Goal: Browse casually

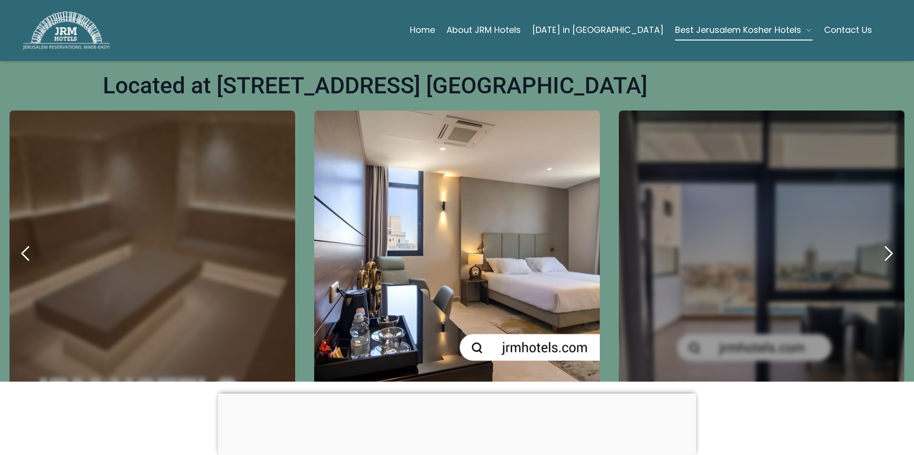
scroll to position [414, 0]
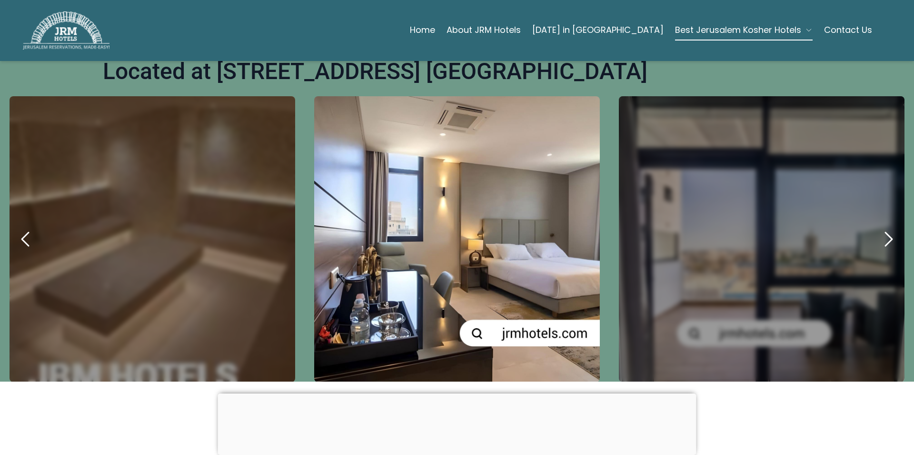
click at [882, 228] on icon "next" at bounding box center [888, 239] width 23 height 23
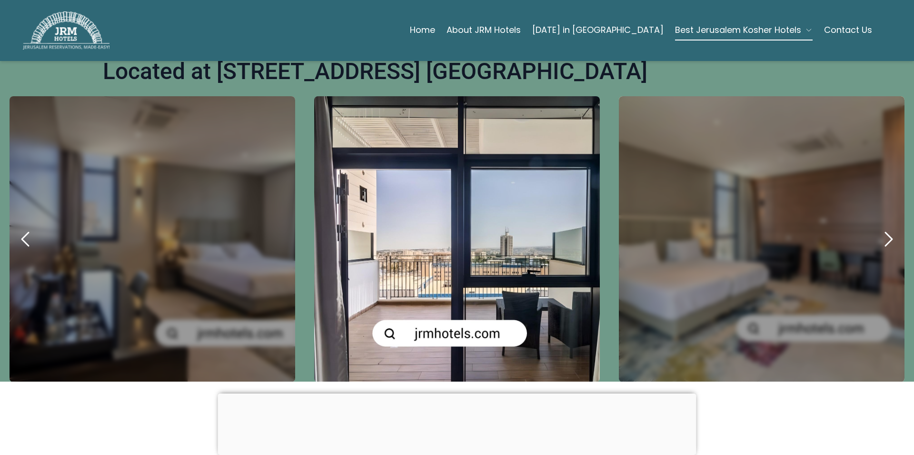
click at [882, 228] on icon "next" at bounding box center [888, 239] width 23 height 23
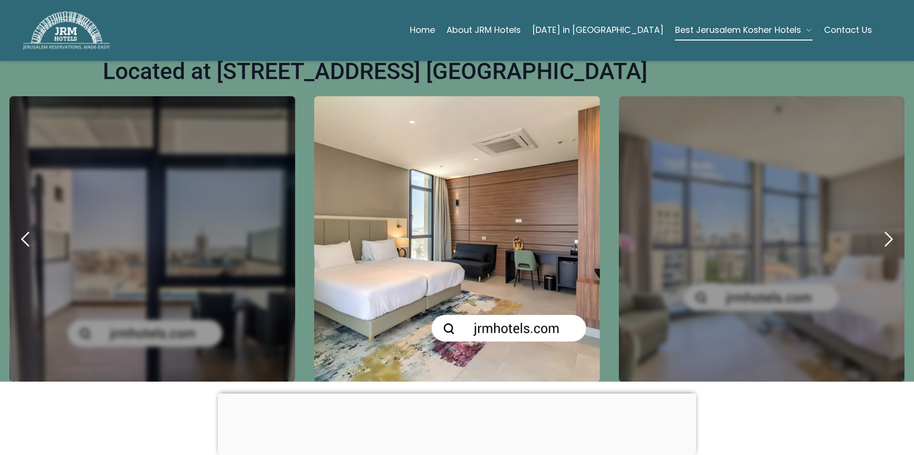
click at [882, 228] on icon "next" at bounding box center [888, 239] width 23 height 23
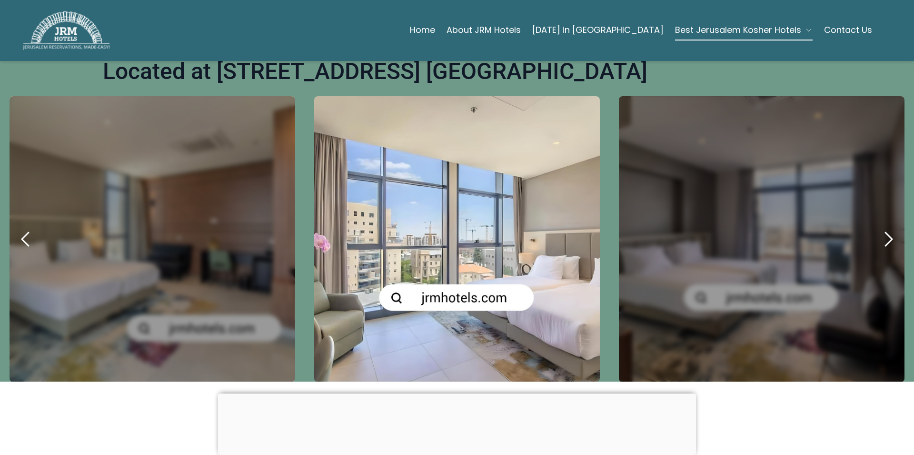
click at [882, 228] on icon "next" at bounding box center [888, 239] width 23 height 23
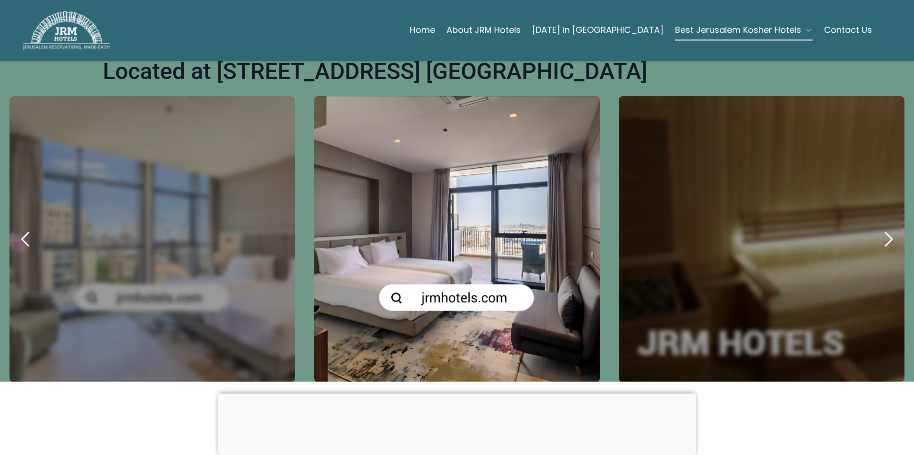
click at [882, 228] on icon "next" at bounding box center [888, 239] width 23 height 23
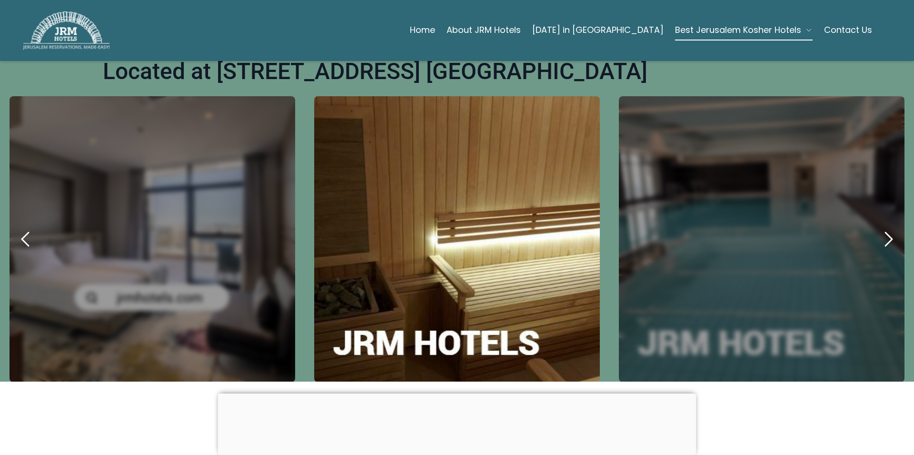
click at [882, 228] on icon "next" at bounding box center [888, 239] width 23 height 23
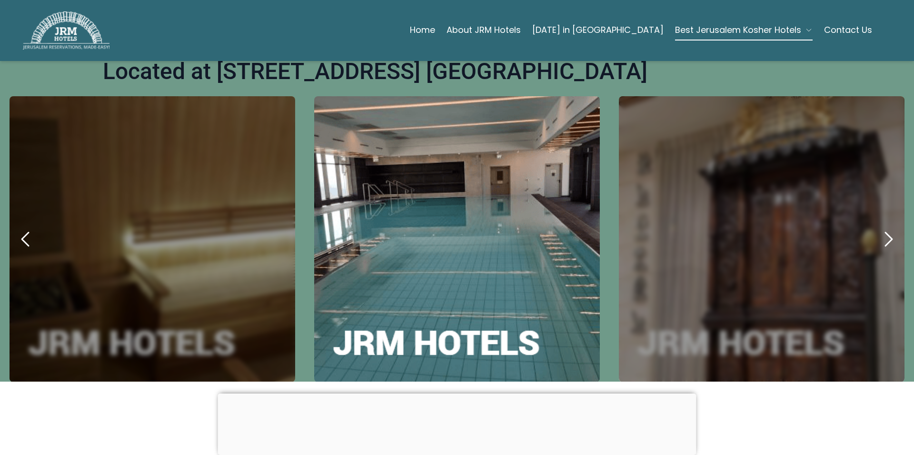
click at [882, 228] on icon "next" at bounding box center [888, 239] width 23 height 23
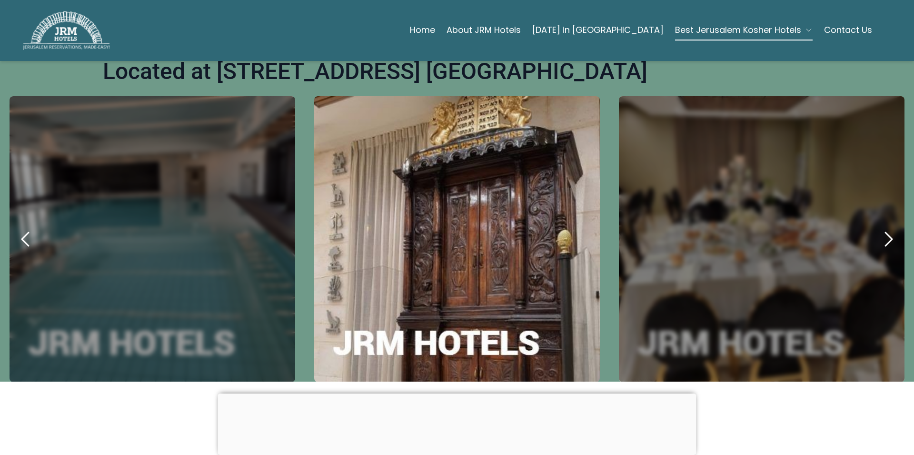
click at [882, 228] on icon "next" at bounding box center [888, 239] width 23 height 23
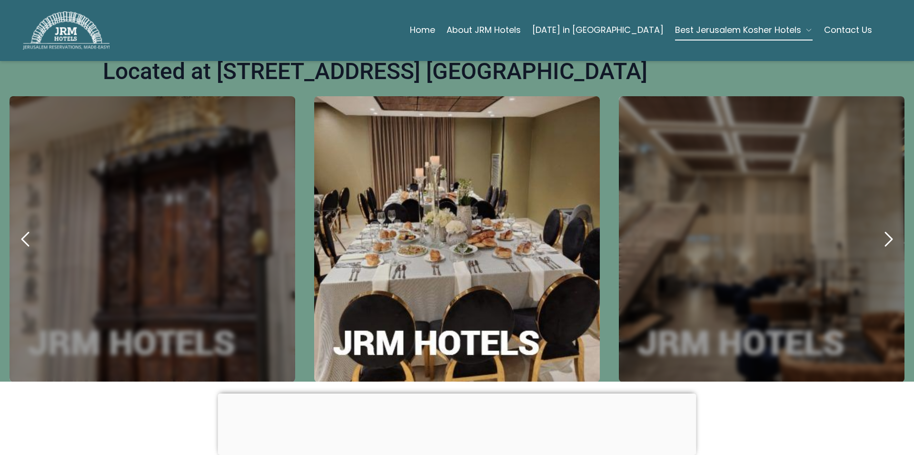
click at [882, 228] on icon "next" at bounding box center [888, 239] width 23 height 23
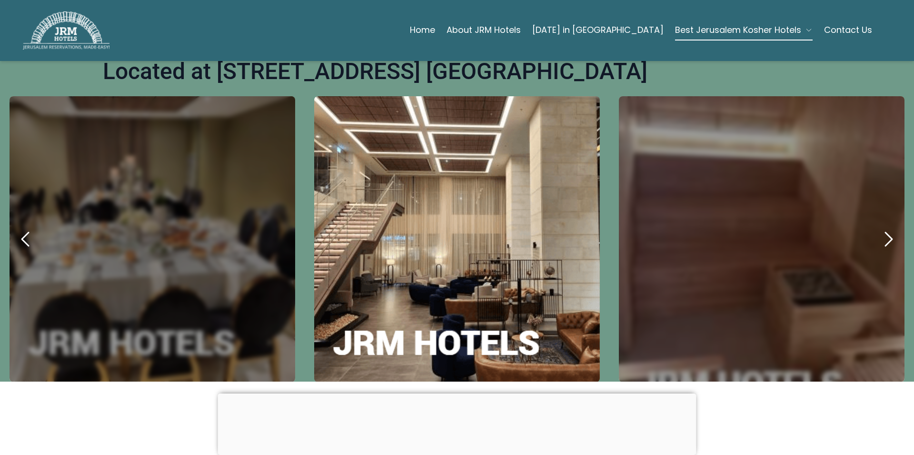
click at [882, 228] on icon "next" at bounding box center [888, 239] width 23 height 23
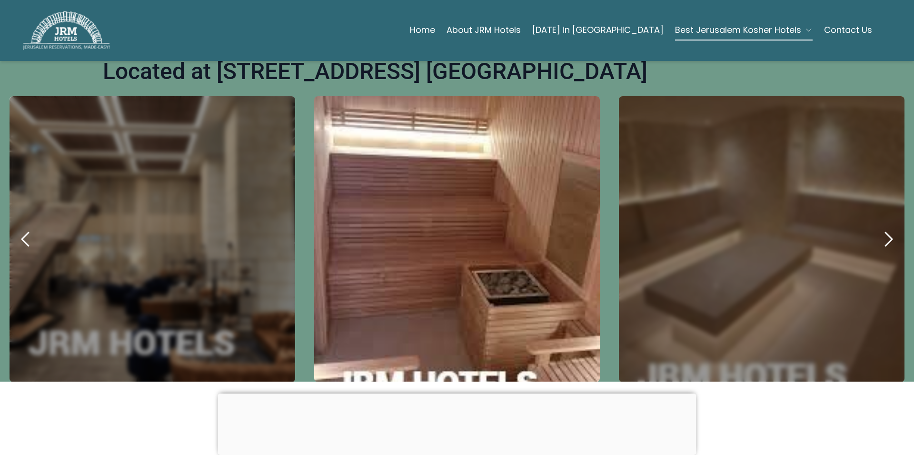
click at [882, 228] on icon "next" at bounding box center [888, 239] width 23 height 23
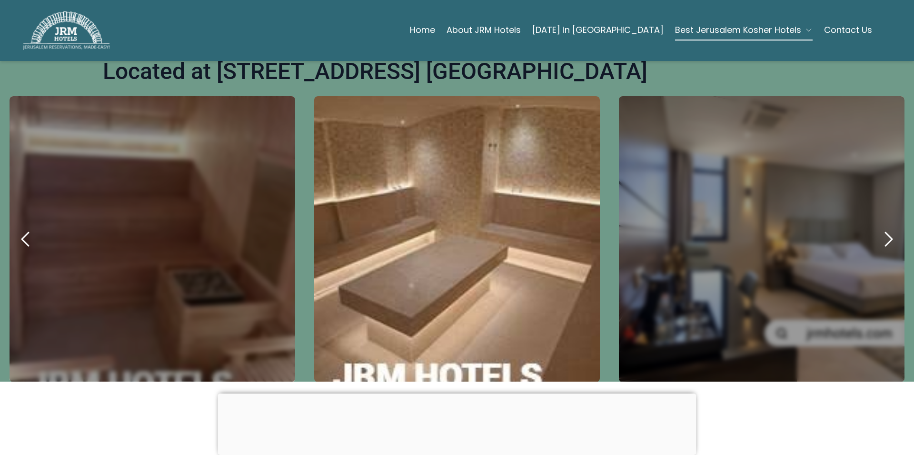
click at [882, 228] on icon "next" at bounding box center [888, 239] width 23 height 23
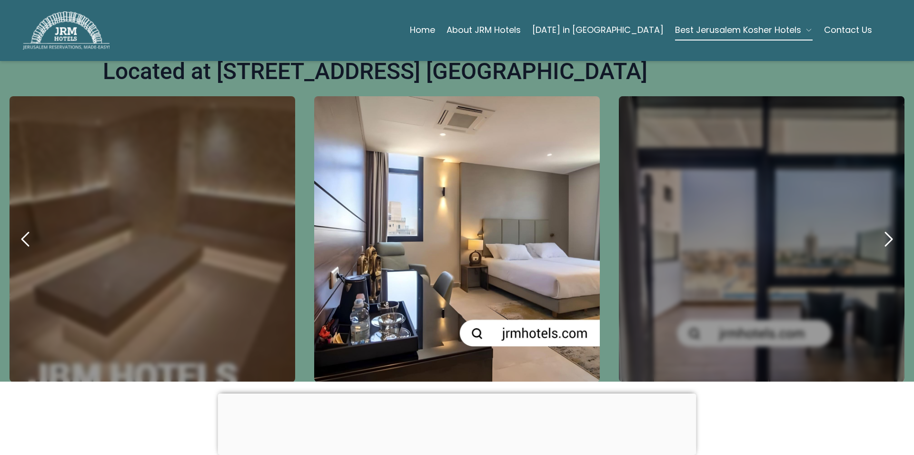
click at [882, 228] on icon "next" at bounding box center [888, 239] width 23 height 23
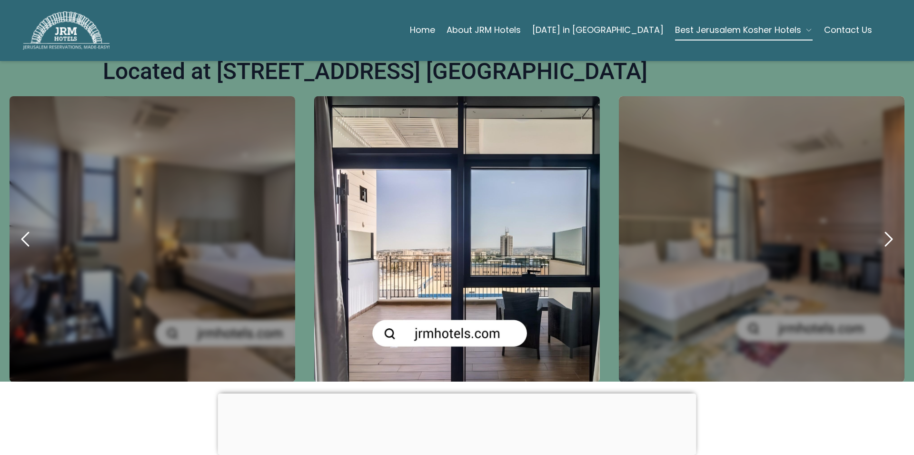
click at [882, 228] on icon "next" at bounding box center [888, 239] width 23 height 23
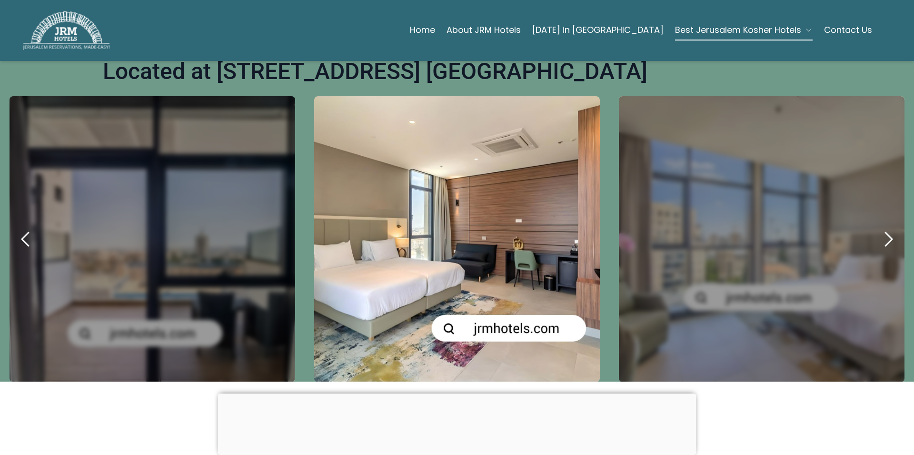
click at [882, 228] on icon "next" at bounding box center [888, 239] width 23 height 23
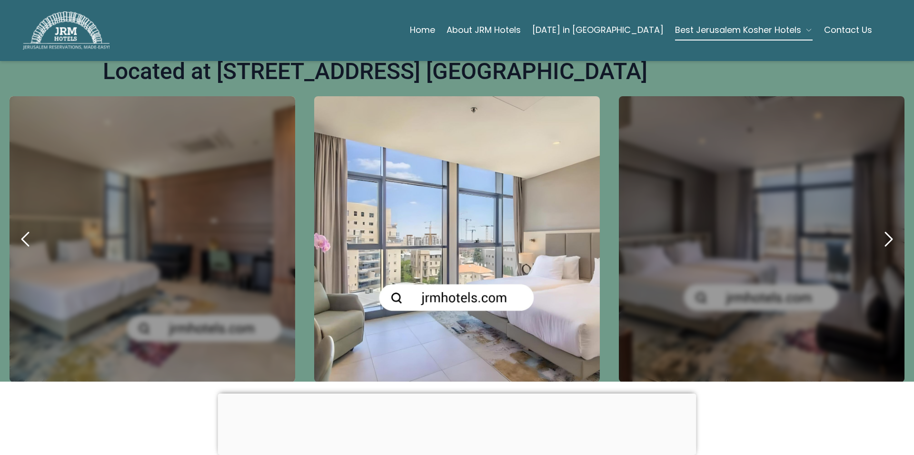
click at [882, 228] on icon "next" at bounding box center [888, 239] width 23 height 23
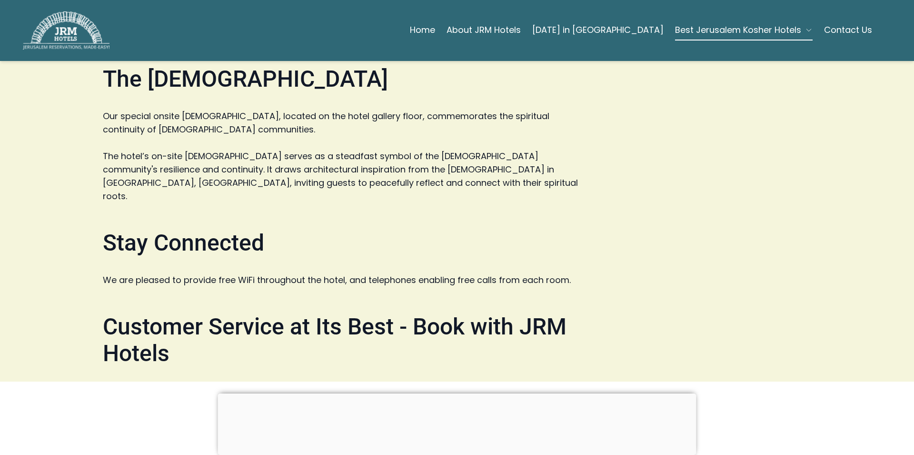
scroll to position [2178, 0]
